Goal: Task Accomplishment & Management: Manage account settings

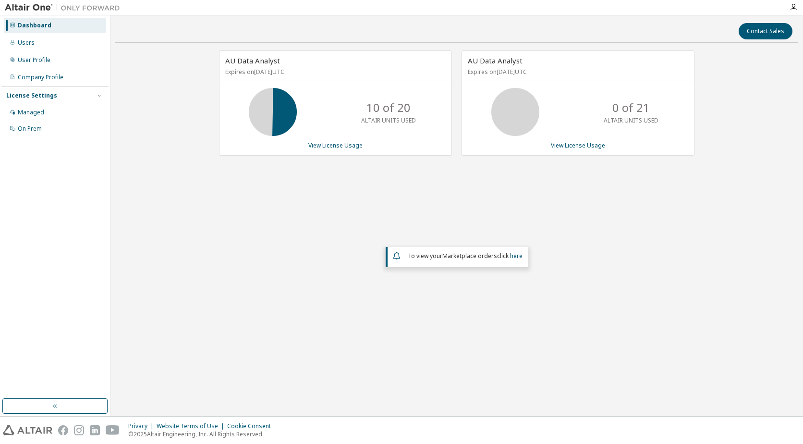
click at [335, 140] on div "AU Data Analyst Expires on October 26, 2025 UTC 10 of 20 ALTAIR UNITS USED View…" at bounding box center [335, 102] width 233 height 105
click at [334, 144] on link "View License Usage" at bounding box center [335, 145] width 54 height 8
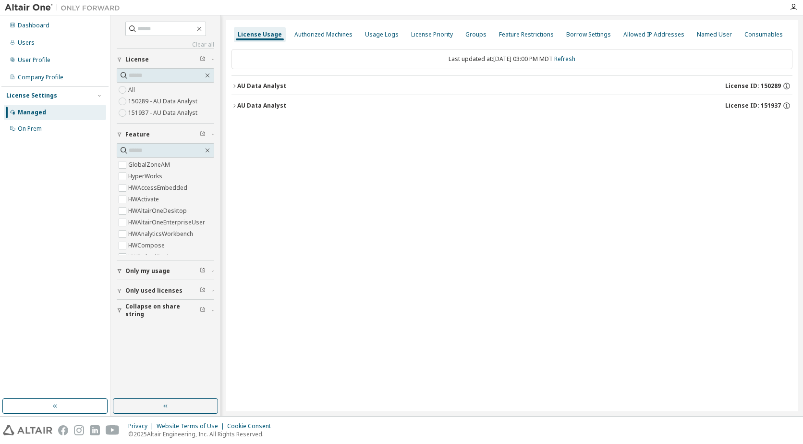
click at [242, 85] on div "AU Data Analyst" at bounding box center [261, 86] width 49 height 8
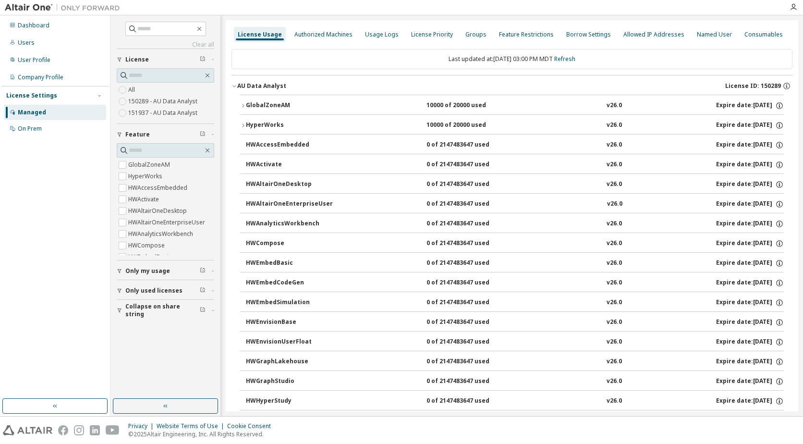
click at [242, 85] on div "AU Data Analyst" at bounding box center [261, 86] width 49 height 8
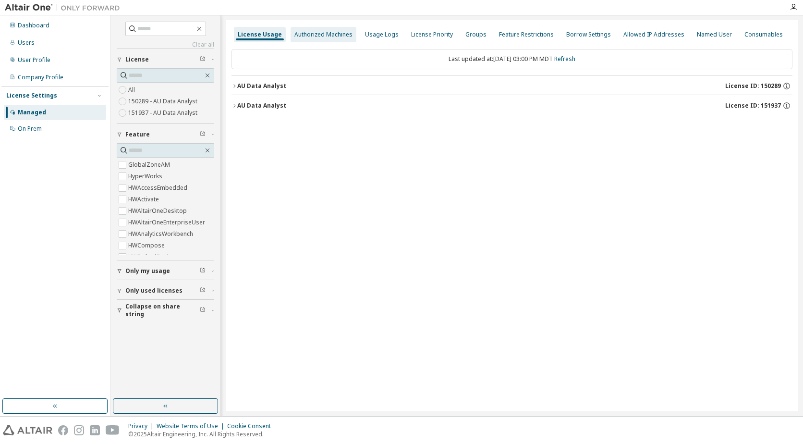
click at [321, 35] on div "Authorized Machines" at bounding box center [323, 35] width 58 height 8
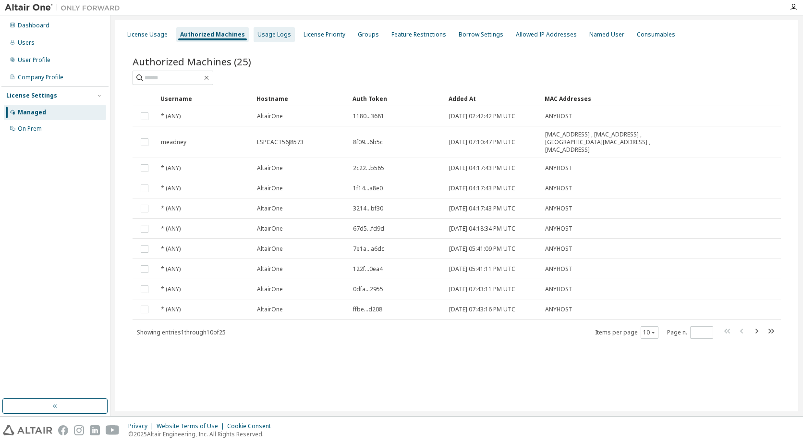
click at [267, 36] on div "Usage Logs" at bounding box center [274, 35] width 34 height 8
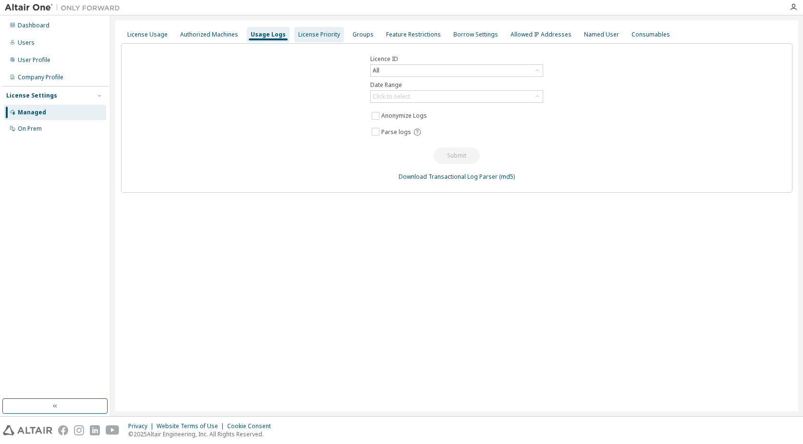
click at [303, 33] on div "License Priority" at bounding box center [319, 35] width 42 height 8
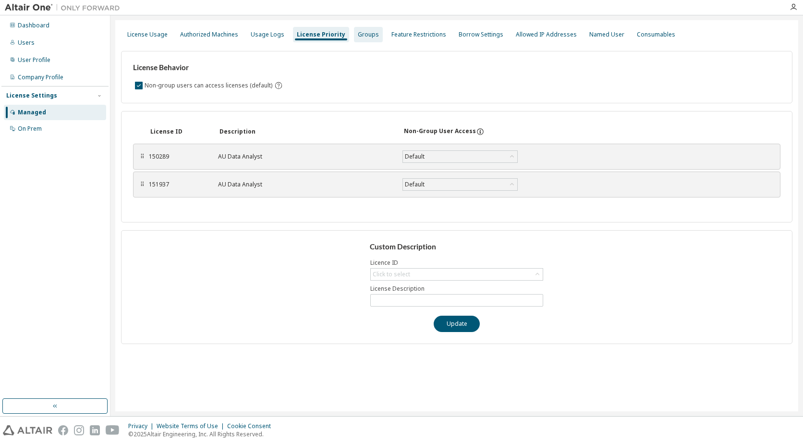
click at [358, 33] on div "Groups" at bounding box center [368, 35] width 21 height 8
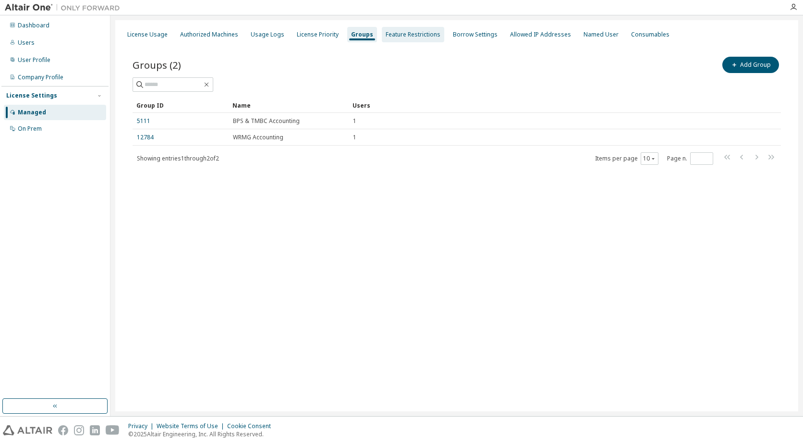
click at [407, 35] on div "Feature Restrictions" at bounding box center [413, 35] width 55 height 8
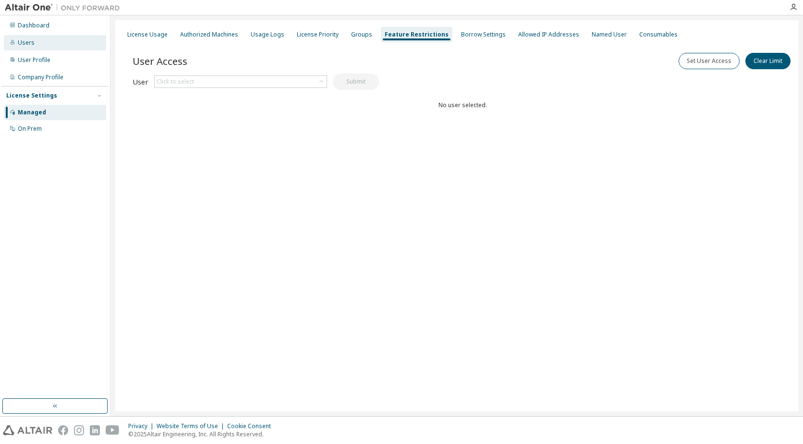
click at [42, 39] on div "Users" at bounding box center [55, 42] width 102 height 15
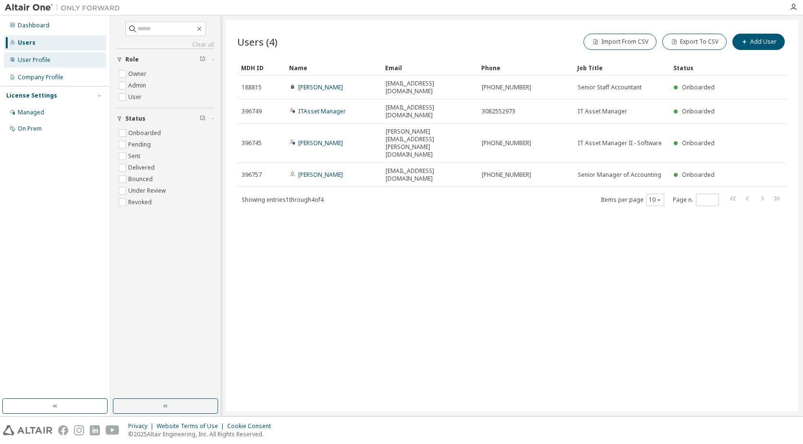
click at [61, 53] on div "User Profile" at bounding box center [55, 59] width 102 height 15
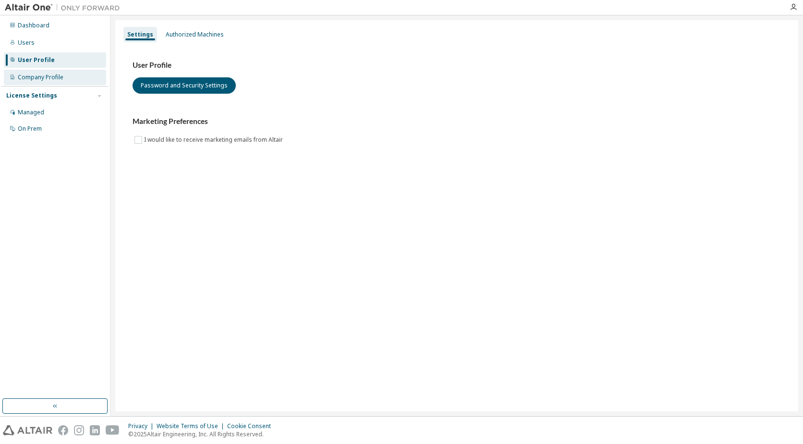
click at [52, 76] on div "Company Profile" at bounding box center [41, 77] width 46 height 8
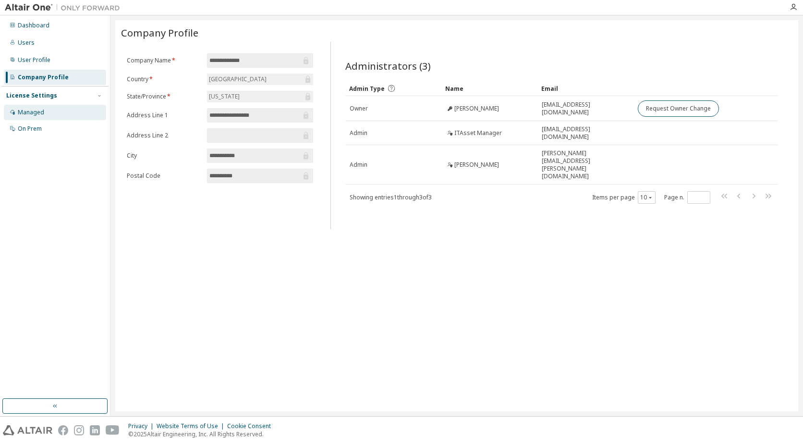
click at [44, 116] on div "Managed" at bounding box center [55, 112] width 102 height 15
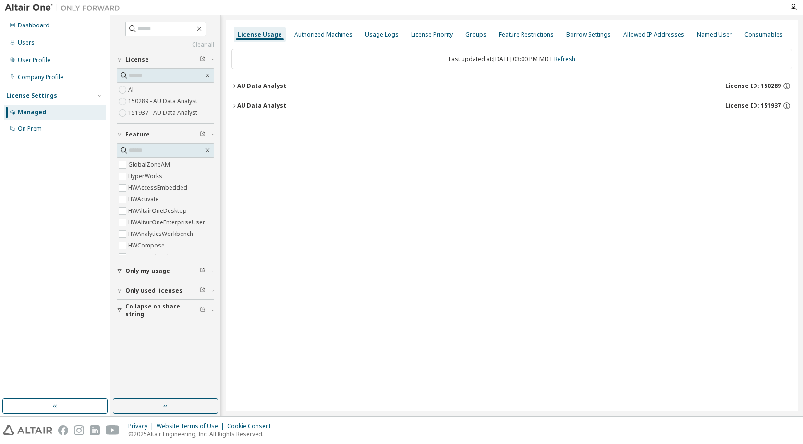
click at [237, 88] on div "AU Data Analyst" at bounding box center [261, 86] width 49 height 8
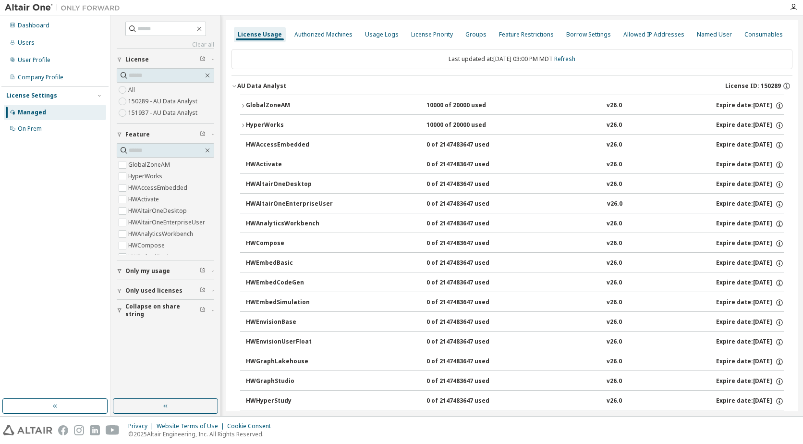
click at [237, 88] on div "AU Data Analyst" at bounding box center [261, 86] width 49 height 8
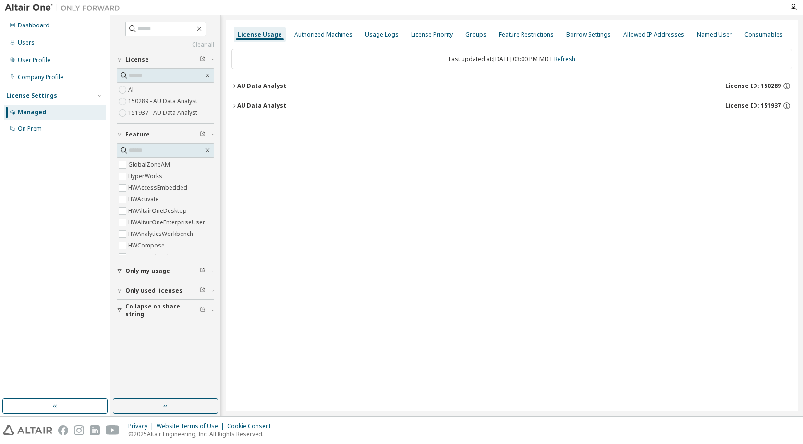
click at [237, 106] on div "AU Data Analyst" at bounding box center [261, 106] width 49 height 8
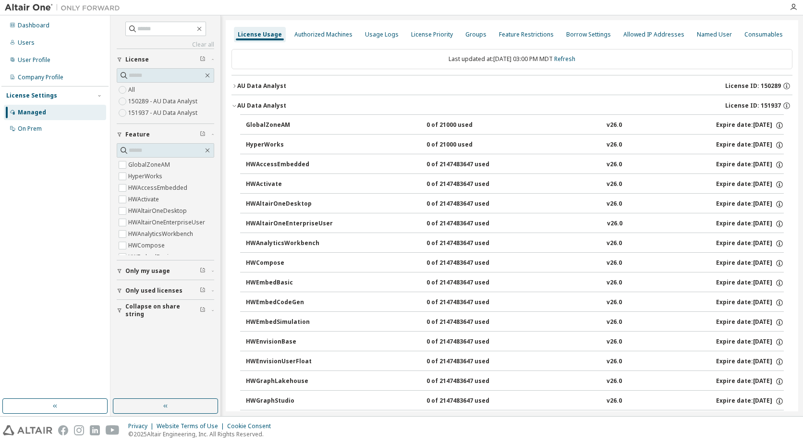
click at [237, 106] on div "AU Data Analyst" at bounding box center [261, 106] width 49 height 8
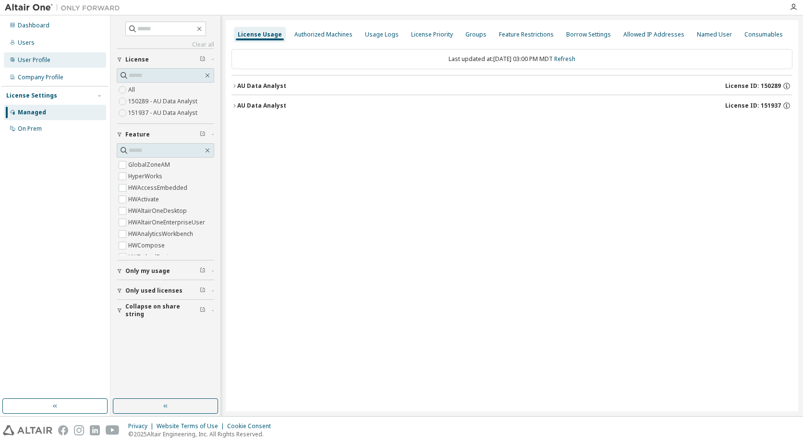
click at [29, 57] on div "User Profile" at bounding box center [34, 60] width 33 height 8
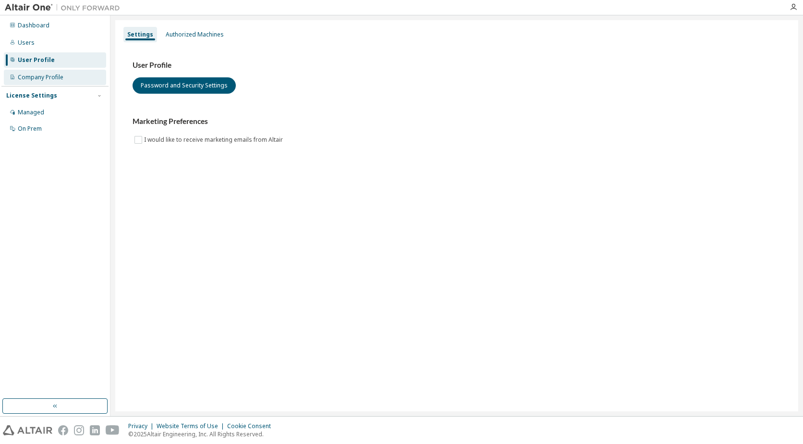
click at [44, 77] on div "Company Profile" at bounding box center [41, 77] width 46 height 8
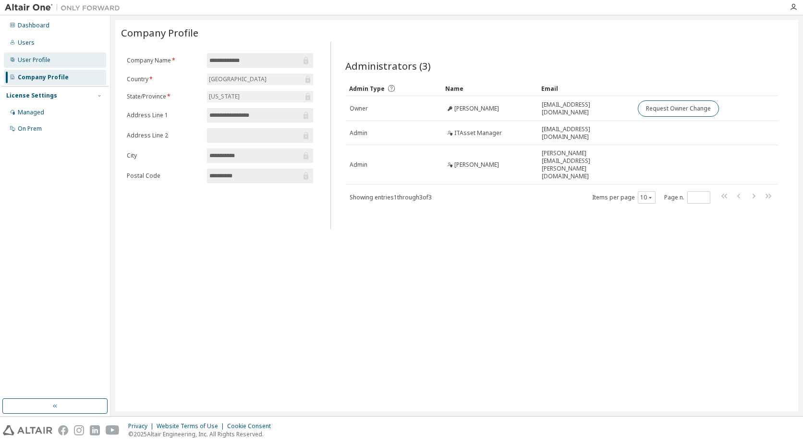
click at [38, 56] on div "User Profile" at bounding box center [34, 60] width 33 height 8
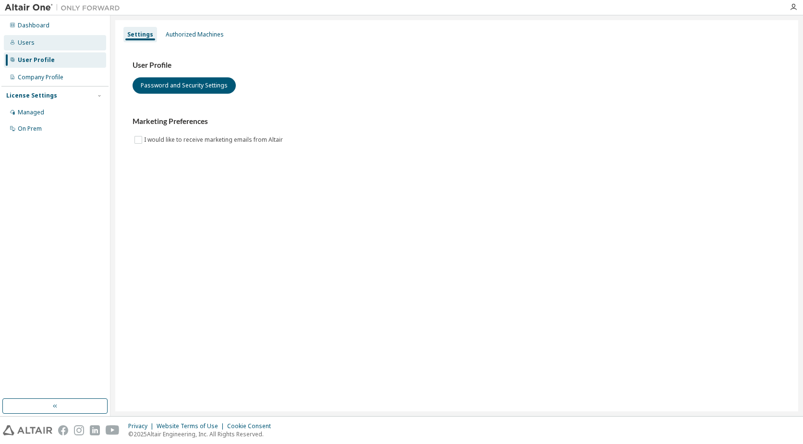
click at [32, 44] on div "Users" at bounding box center [26, 43] width 17 height 8
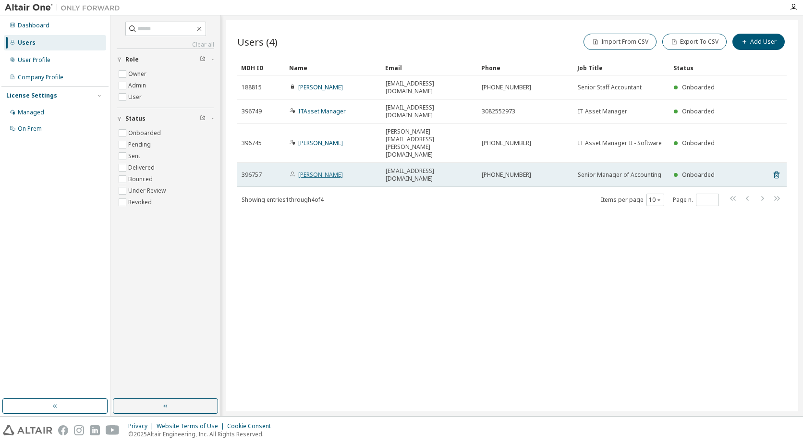
click at [321, 171] on link "Melissa Stogsdill" at bounding box center [320, 175] width 45 height 8
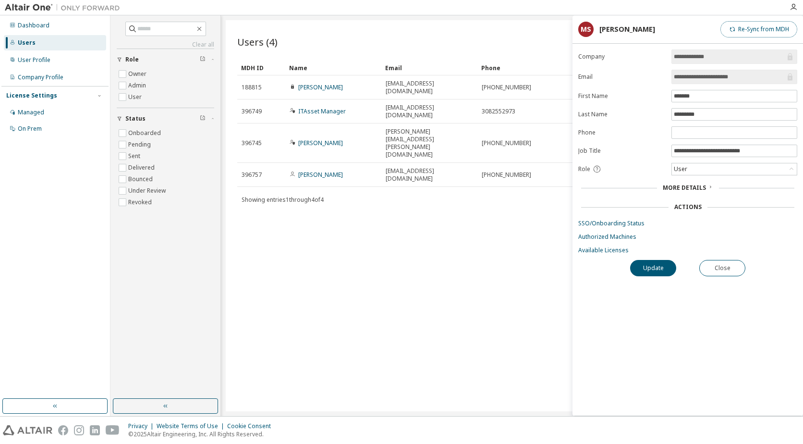
click at [771, 32] on button "Re-Sync from MDH" at bounding box center [759, 29] width 77 height 16
click at [599, 237] on link "Authorized Machines" at bounding box center [687, 237] width 219 height 8
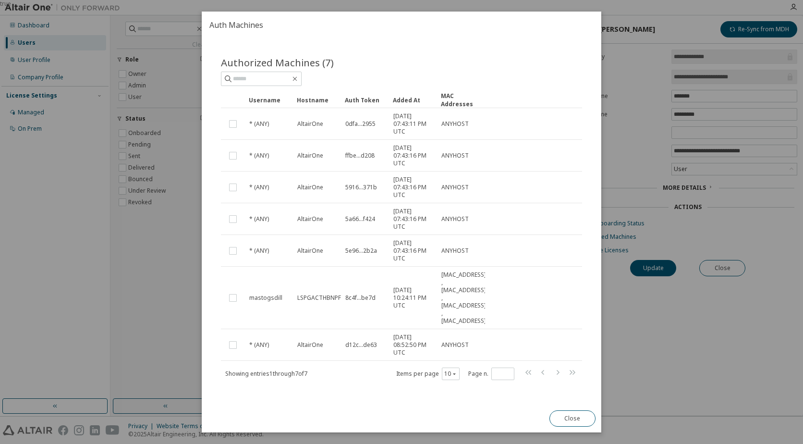
scroll to position [12, 0]
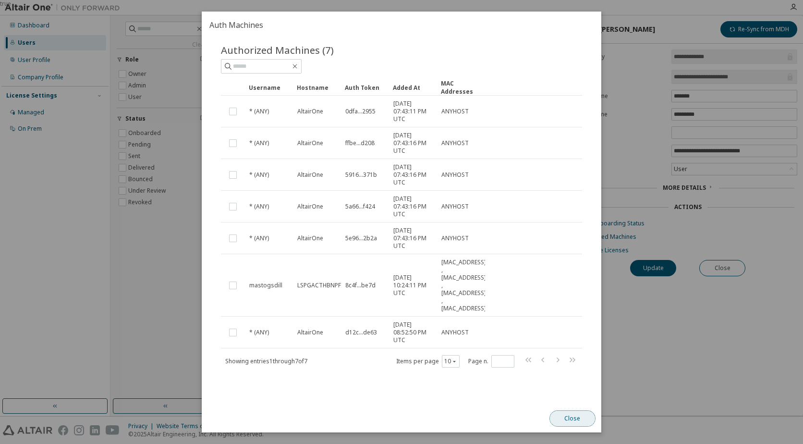
click at [578, 421] on button "Close" at bounding box center [573, 418] width 46 height 16
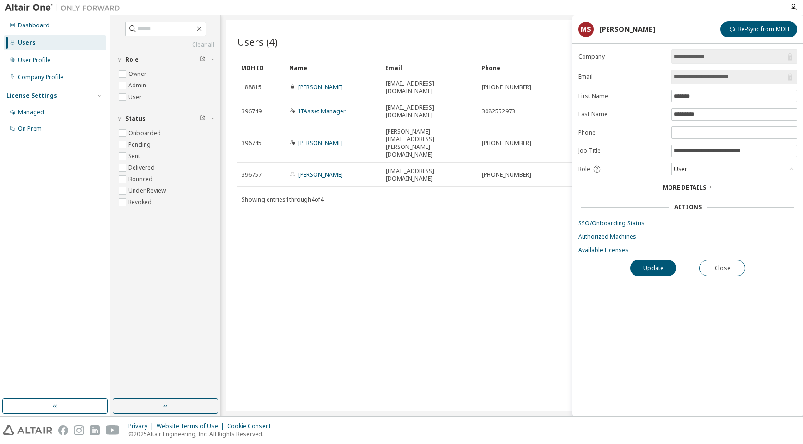
click at [711, 186] on icon at bounding box center [711, 187] width 6 height 6
